Goal: Manage account settings

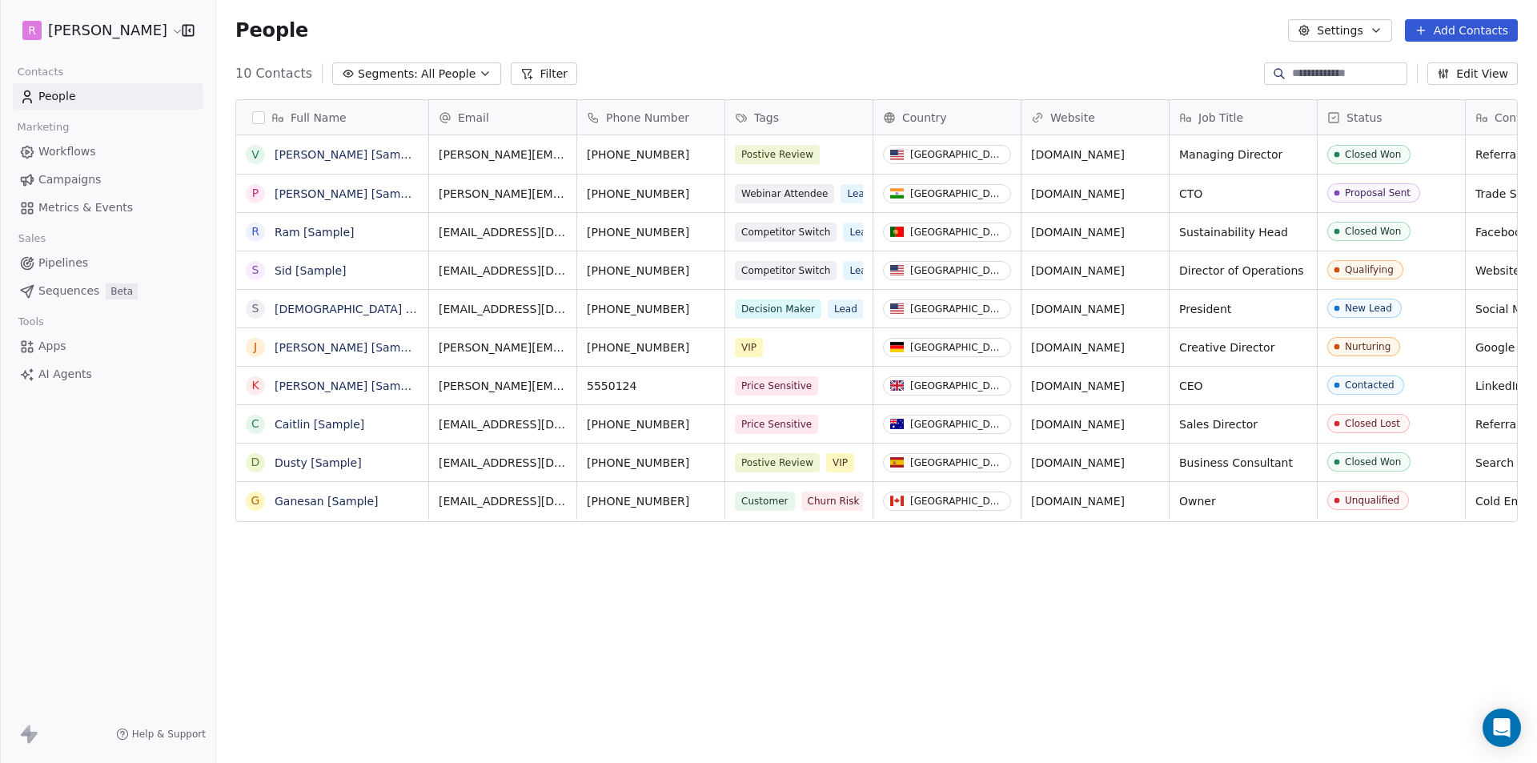
scroll to position [659, 1309]
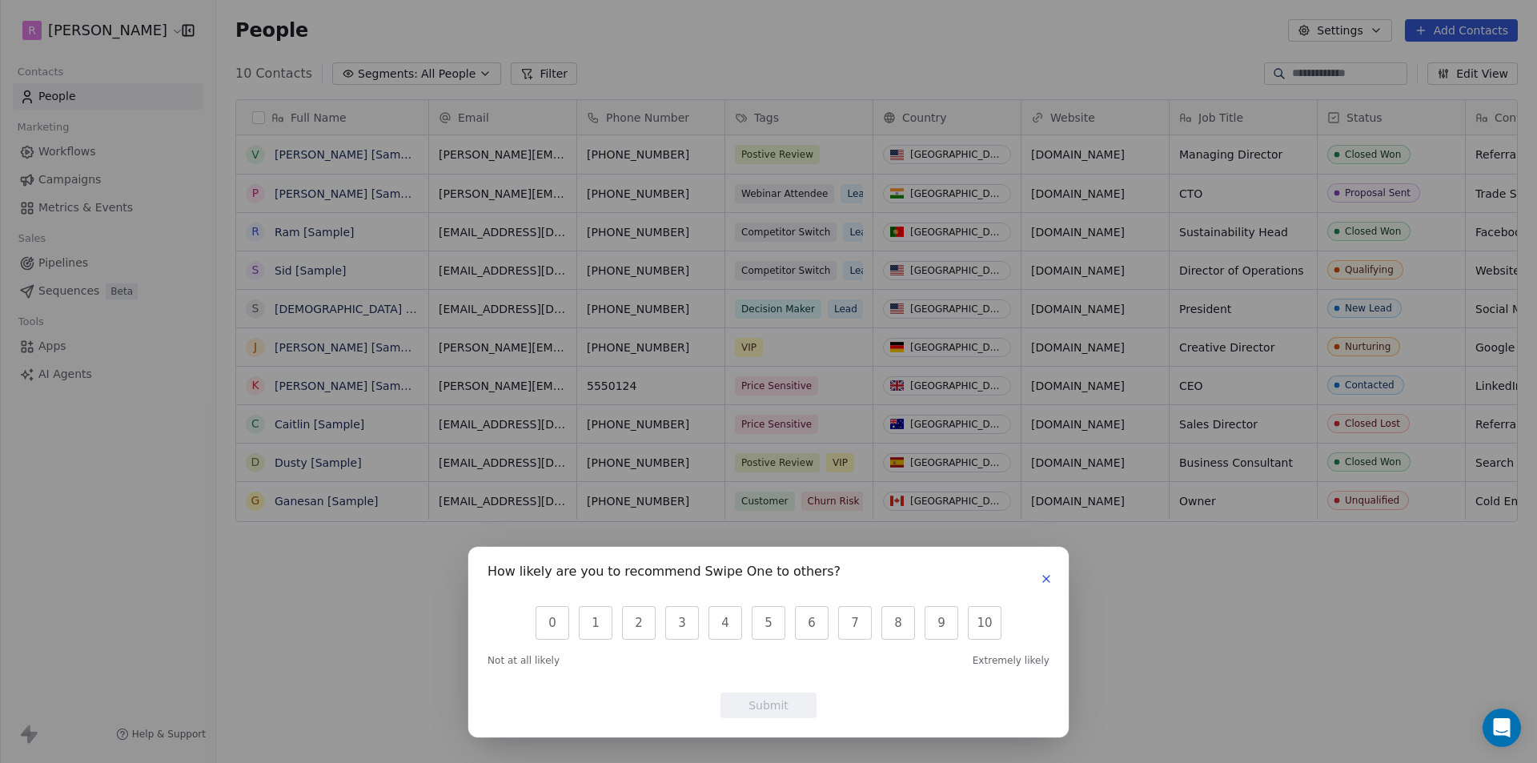
click at [1044, 576] on icon "button" at bounding box center [1046, 578] width 6 height 6
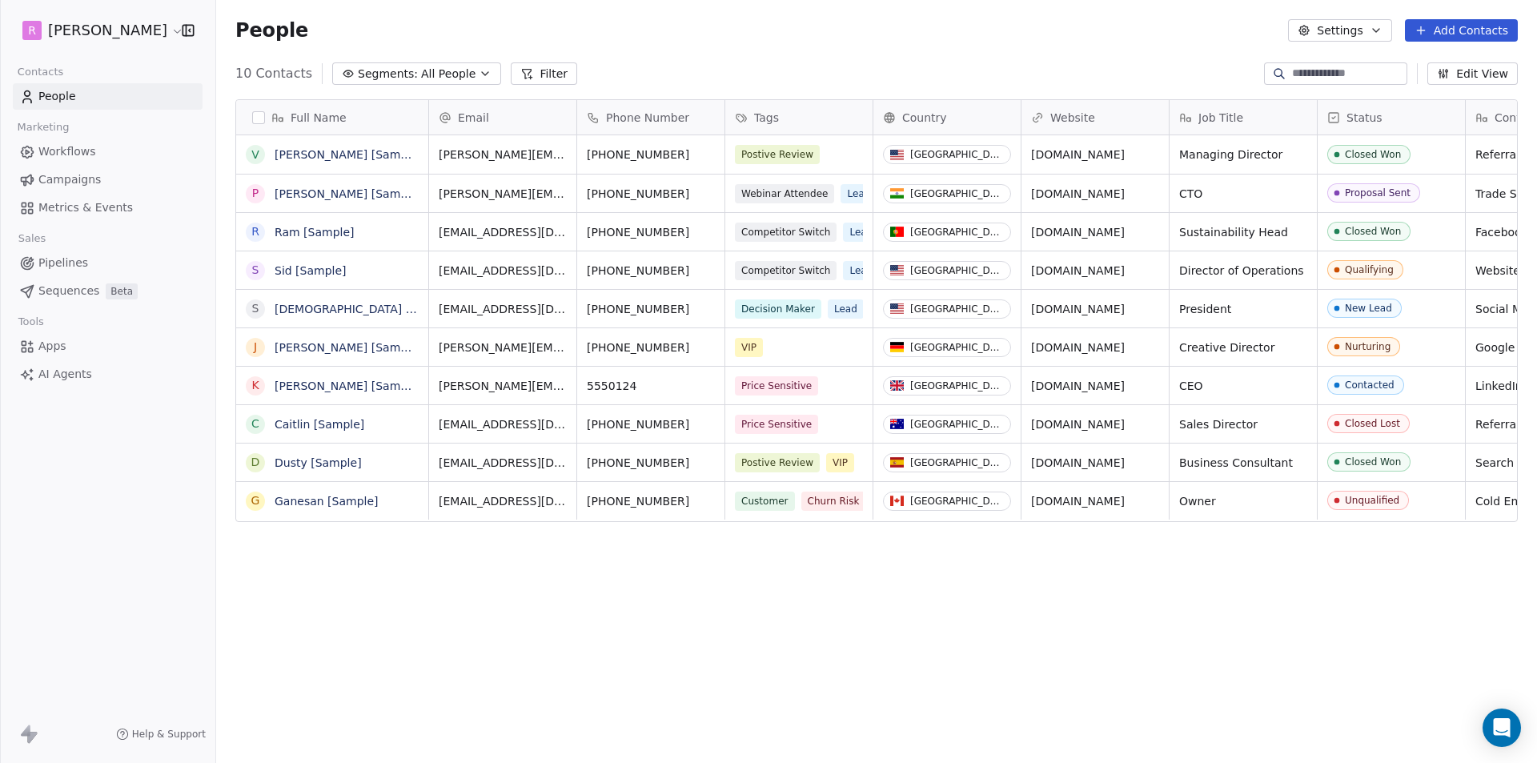
click at [142, 33] on html "R [PERSON_NAME] Contacts People Marketing Workflows Campaigns Metrics & Events …" at bounding box center [768, 381] width 1537 height 763
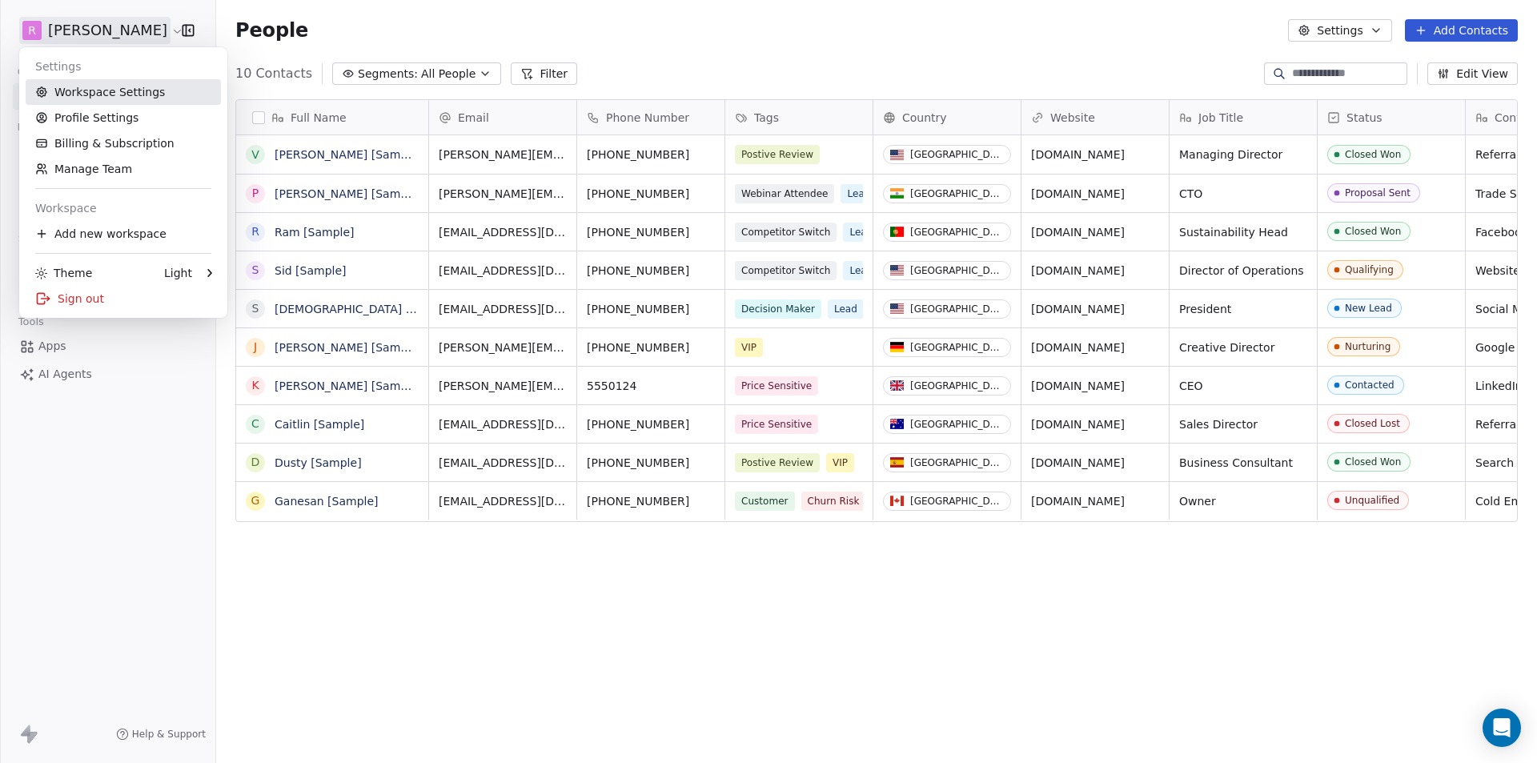
click at [87, 83] on link "Workspace Settings" at bounding box center [123, 92] width 195 height 26
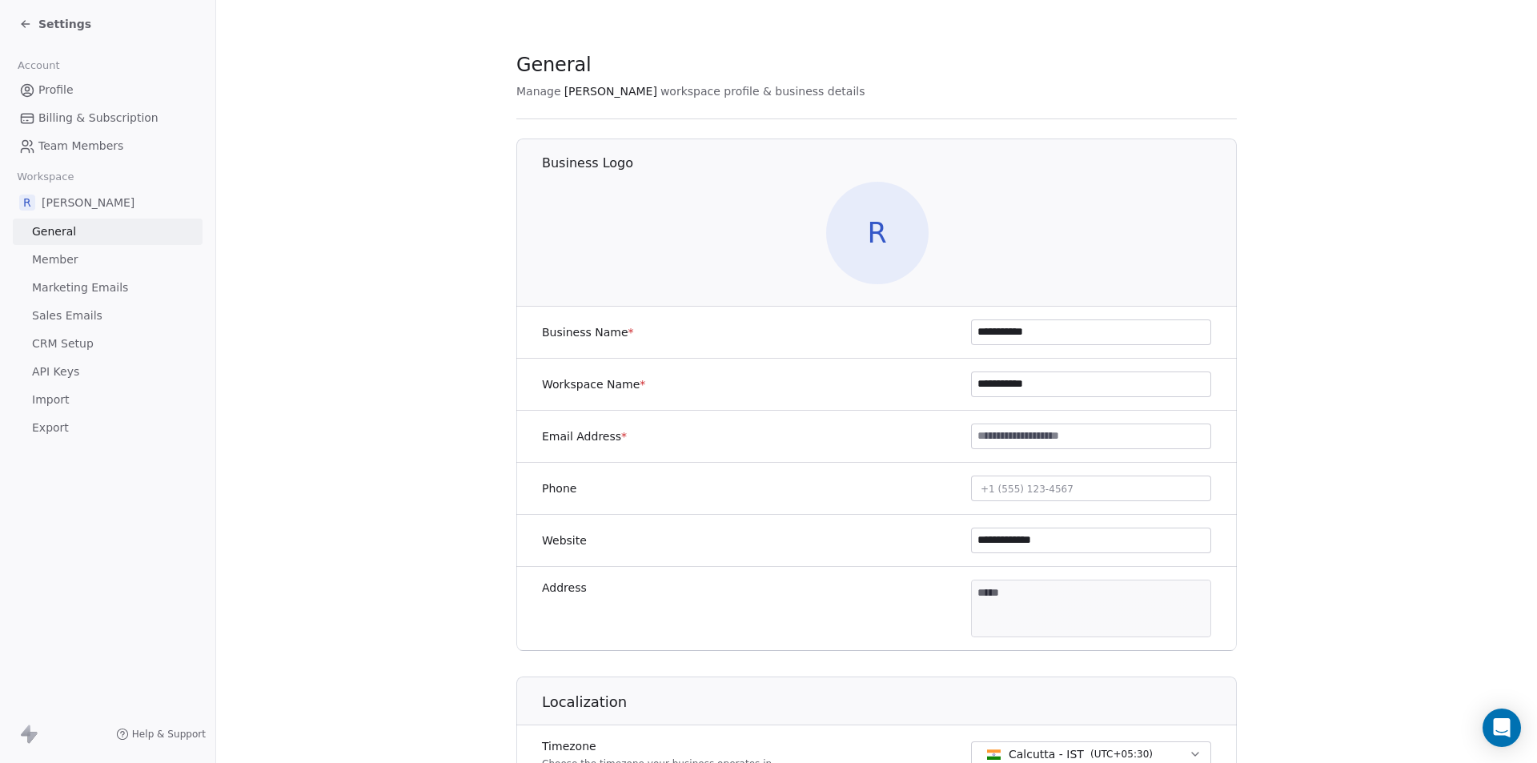
click at [21, 24] on icon at bounding box center [25, 24] width 13 height 13
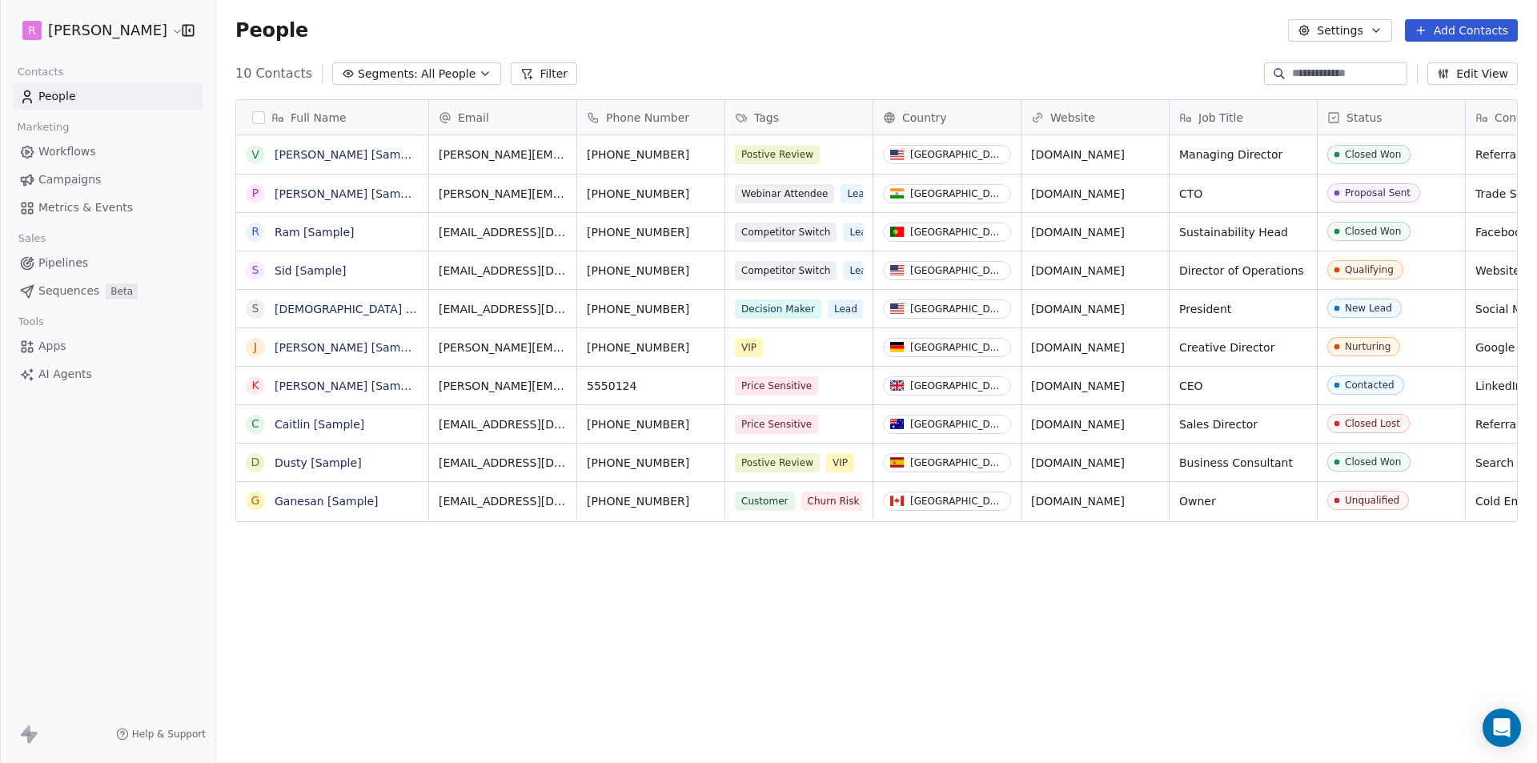
scroll to position [659, 1309]
click at [138, 32] on html "R [PERSON_NAME] Contacts People Marketing Workflows Campaigns Metrics & Events …" at bounding box center [768, 381] width 1537 height 763
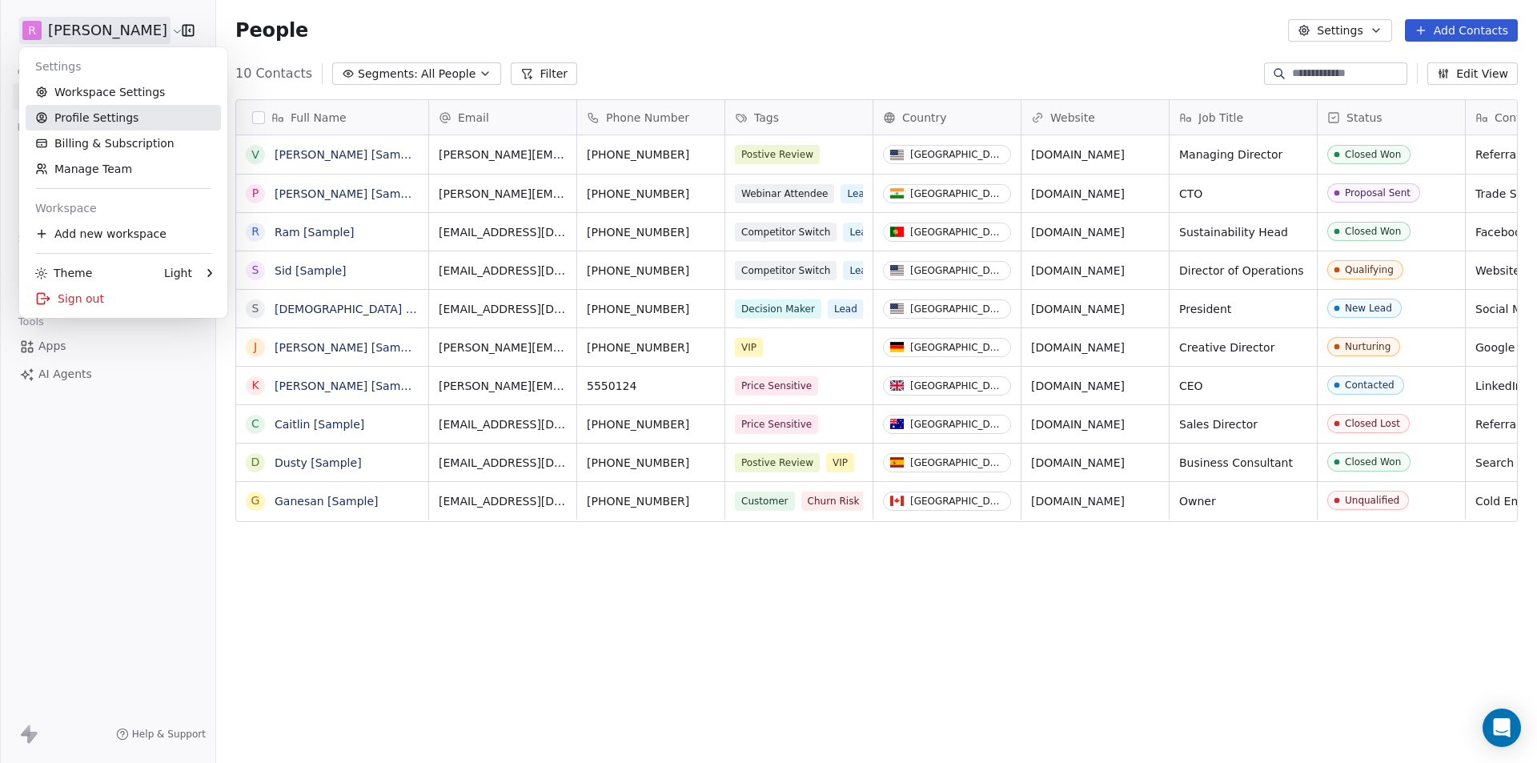
click at [114, 119] on link "Profile Settings" at bounding box center [123, 118] width 195 height 26
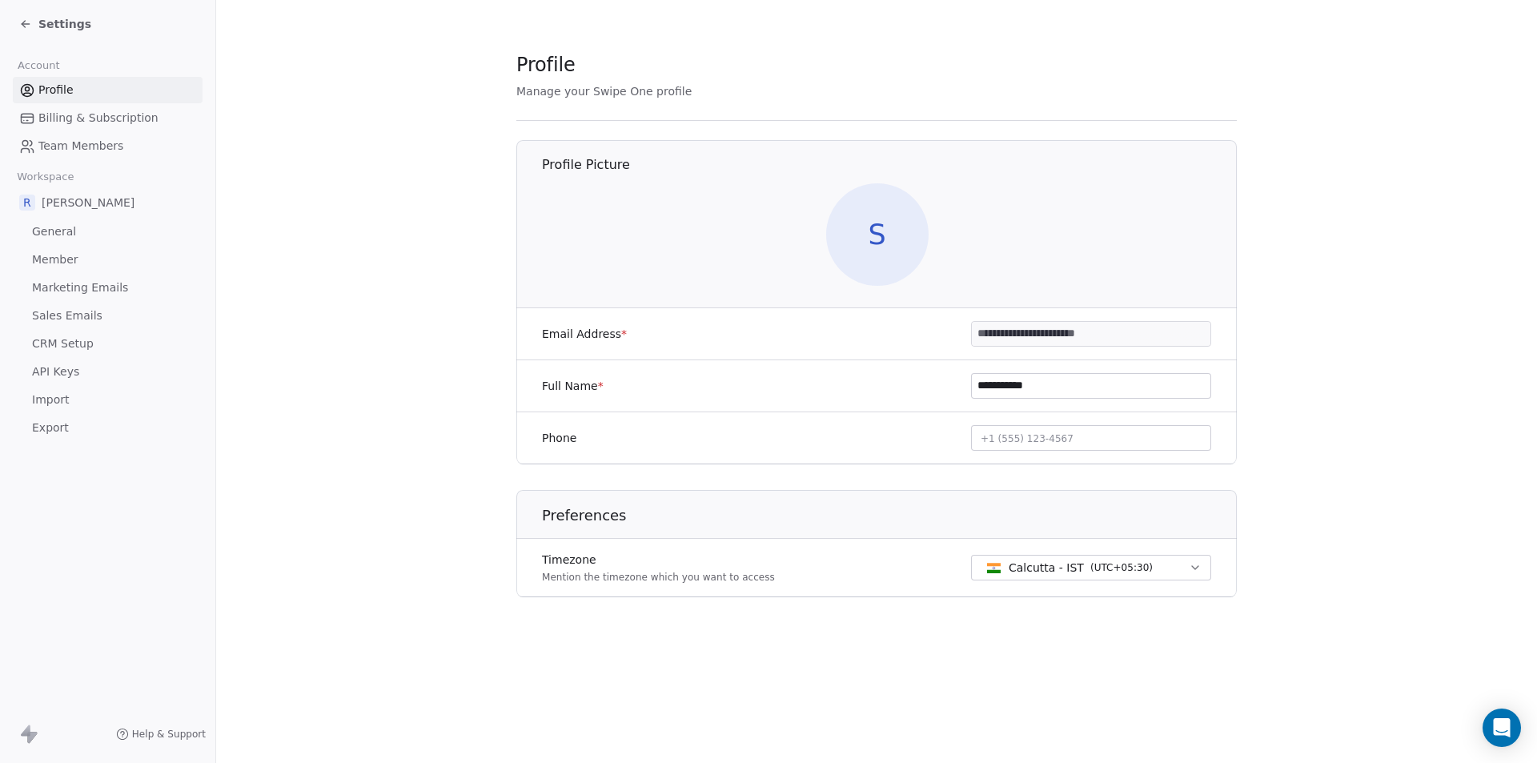
click at [41, 256] on span "Member" at bounding box center [55, 259] width 46 height 17
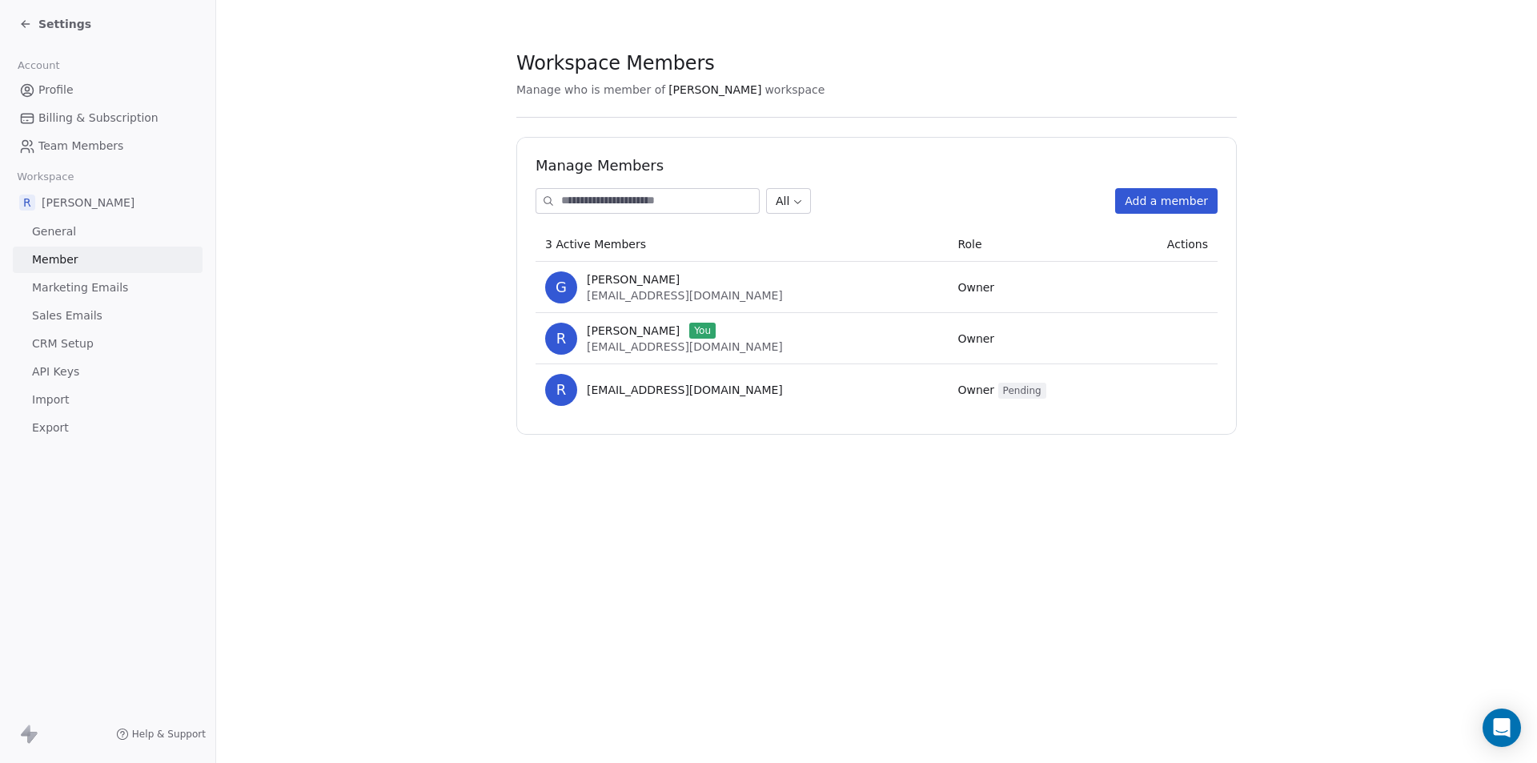
click at [1044, 284] on td "Owner" at bounding box center [1034, 287] width 173 height 51
click at [404, 214] on section "Workspace Members Manage who is member of [PERSON_NAME] workspace Manage Member…" at bounding box center [876, 243] width 1321 height 486
click at [365, 259] on section "Workspace Members Manage who is member of [PERSON_NAME] workspace Manage Member…" at bounding box center [876, 243] width 1321 height 486
click at [94, 150] on span "Team Members" at bounding box center [80, 146] width 85 height 17
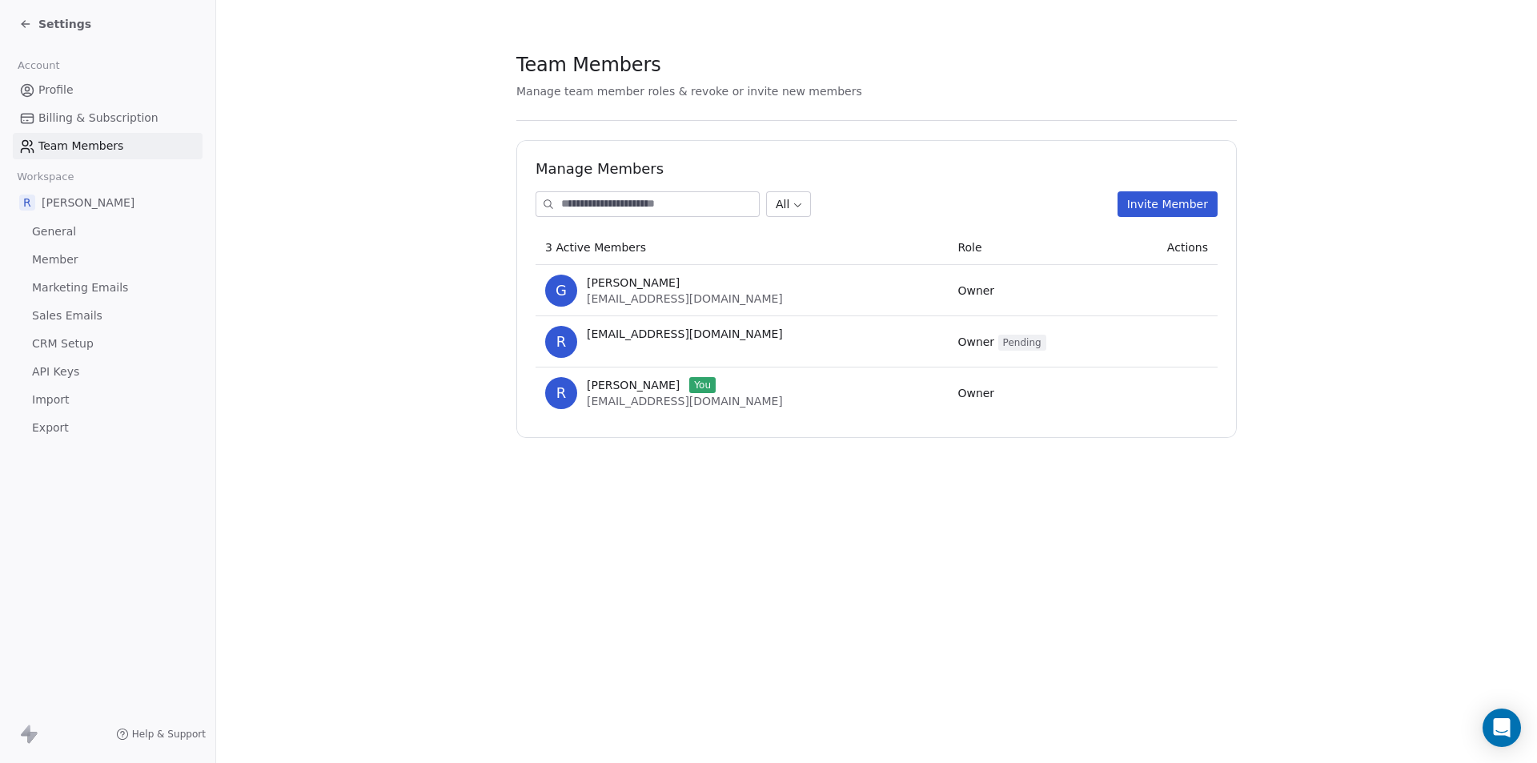
click at [410, 184] on section "Team Members Manage team member roles & revoke or invite new members Manage Mem…" at bounding box center [876, 244] width 1321 height 489
click at [403, 125] on section "Team Members Manage team member roles & revoke or invite new members Manage Mem…" at bounding box center [876, 244] width 1321 height 489
click at [29, 24] on icon at bounding box center [25, 24] width 7 height 0
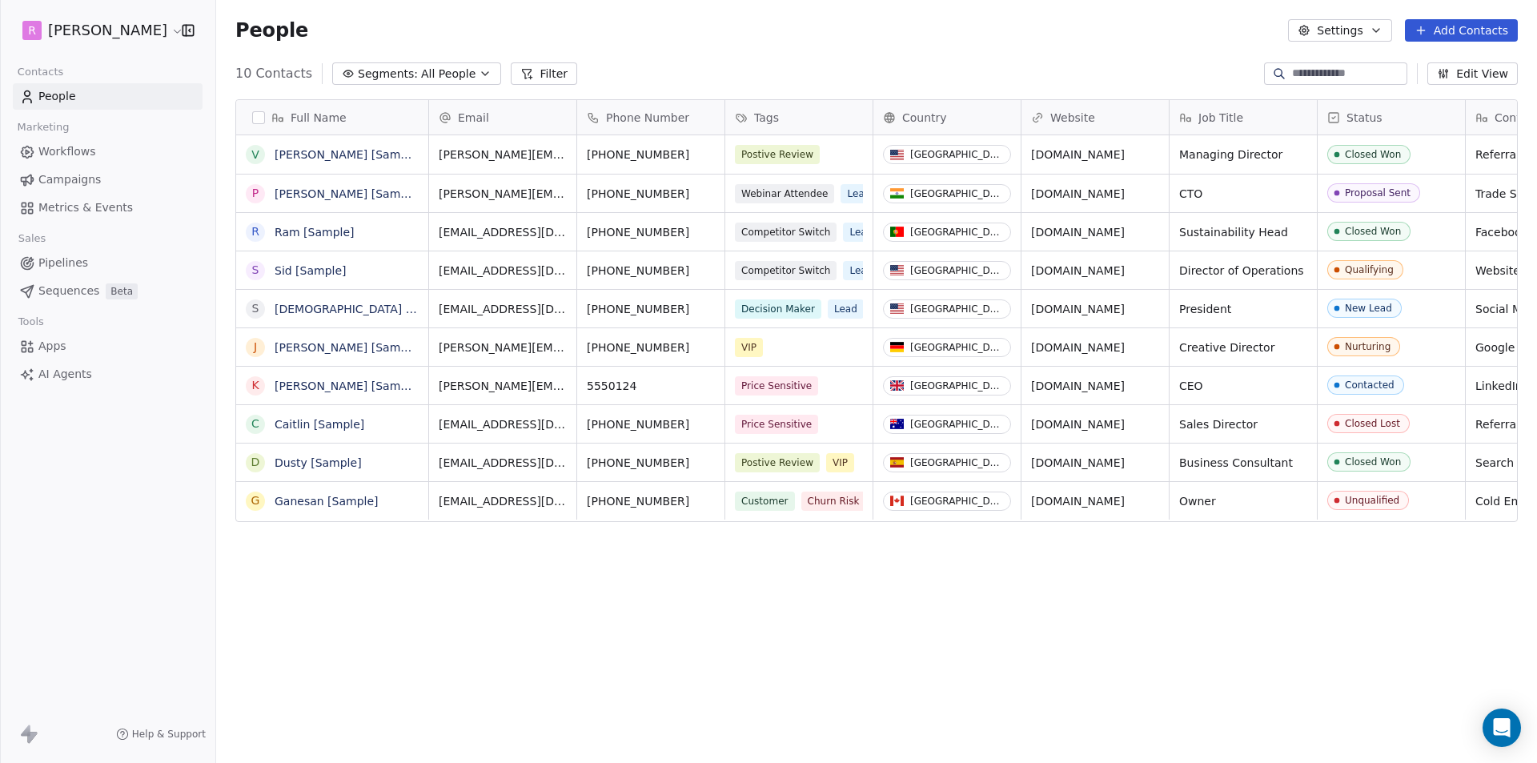
scroll to position [659, 1309]
click at [136, 25] on html "R [PERSON_NAME] Contacts People Marketing Workflows Campaigns Metrics & Events …" at bounding box center [768, 381] width 1537 height 763
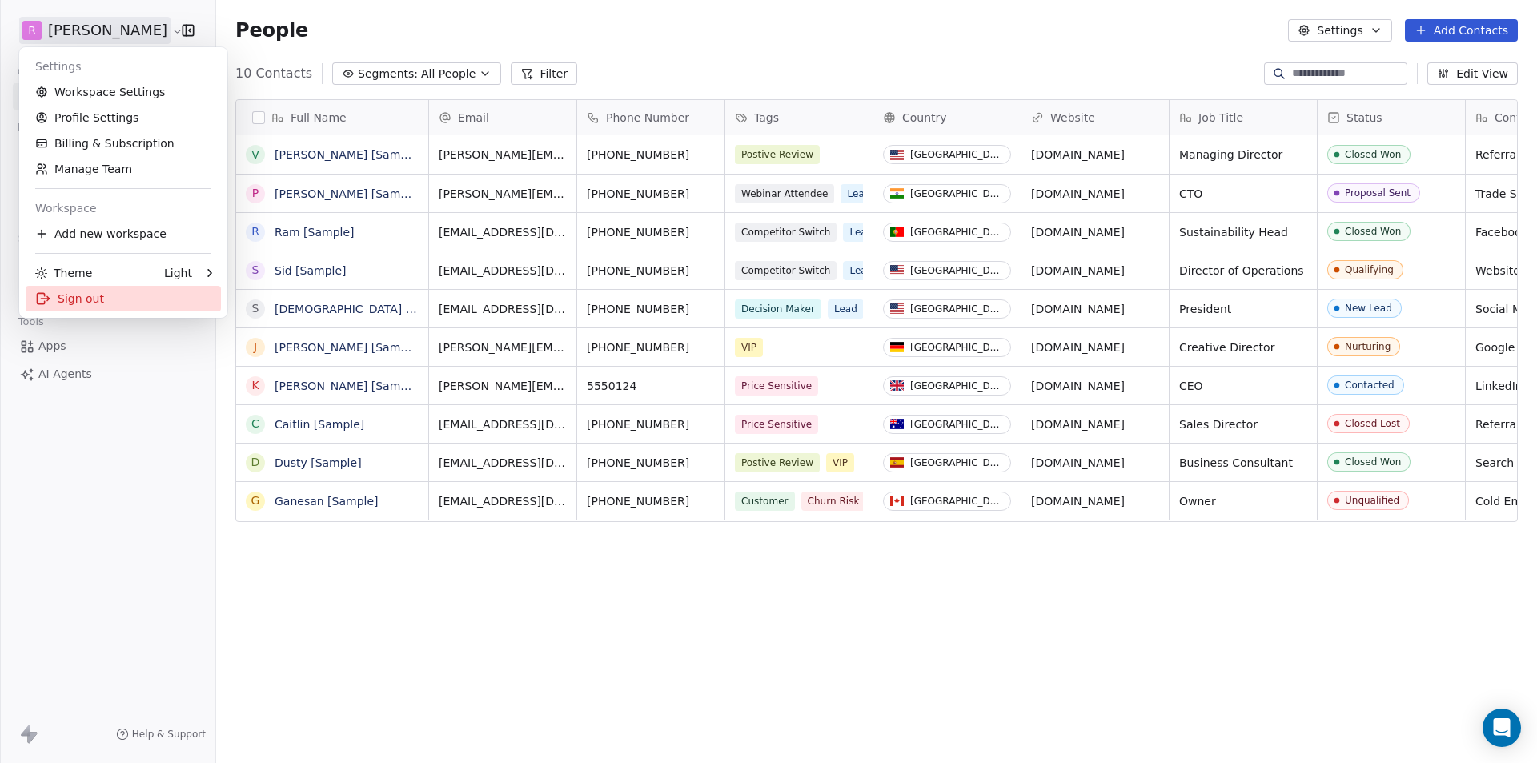
click at [70, 298] on div "Sign out" at bounding box center [123, 299] width 195 height 26
